Goal: Information Seeking & Learning: Learn about a topic

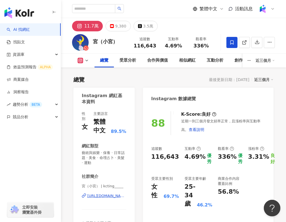
drag, startPoint x: 136, startPoint y: 49, endPoint x: 149, endPoint y: 49, distance: 12.2
click at [149, 49] on div "追蹤數 116,643 互動率 4.69% 觀看率 336%" at bounding box center [172, 42] width 85 height 16
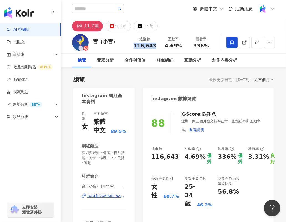
drag, startPoint x: 136, startPoint y: 46, endPoint x: 156, endPoint y: 46, distance: 20.0
click at [156, 46] on div "116,643" at bounding box center [145, 46] width 23 height 6
copy span "116,643"
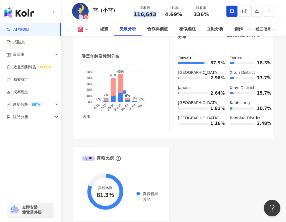
scroll to position [649, 0]
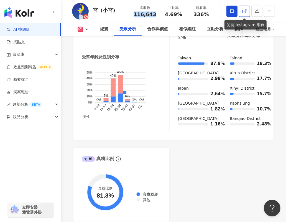
click at [245, 10] on line at bounding box center [245, 10] width 2 height 2
